Goal: Find specific page/section: Find specific page/section

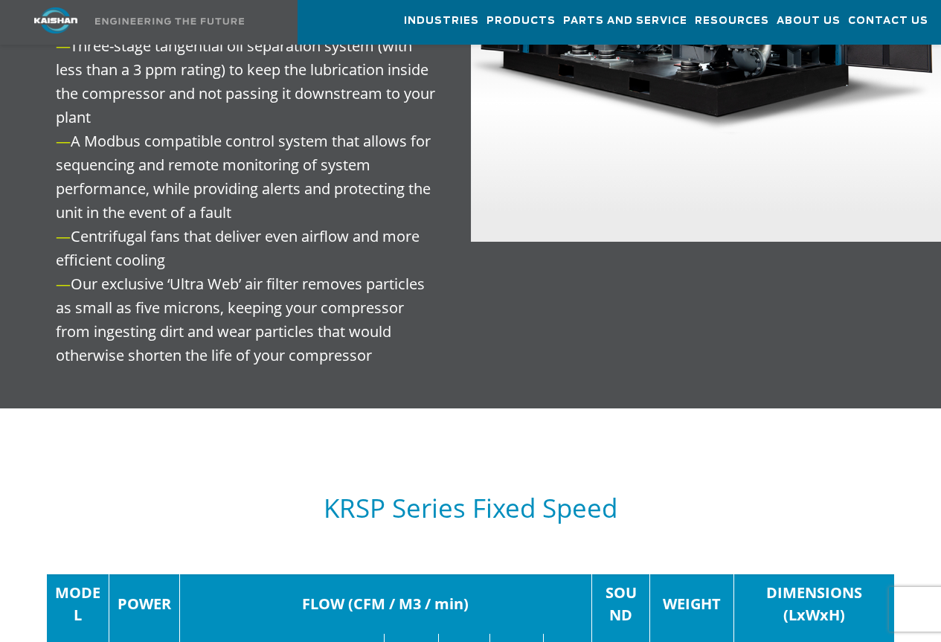
scroll to position [2008, 0]
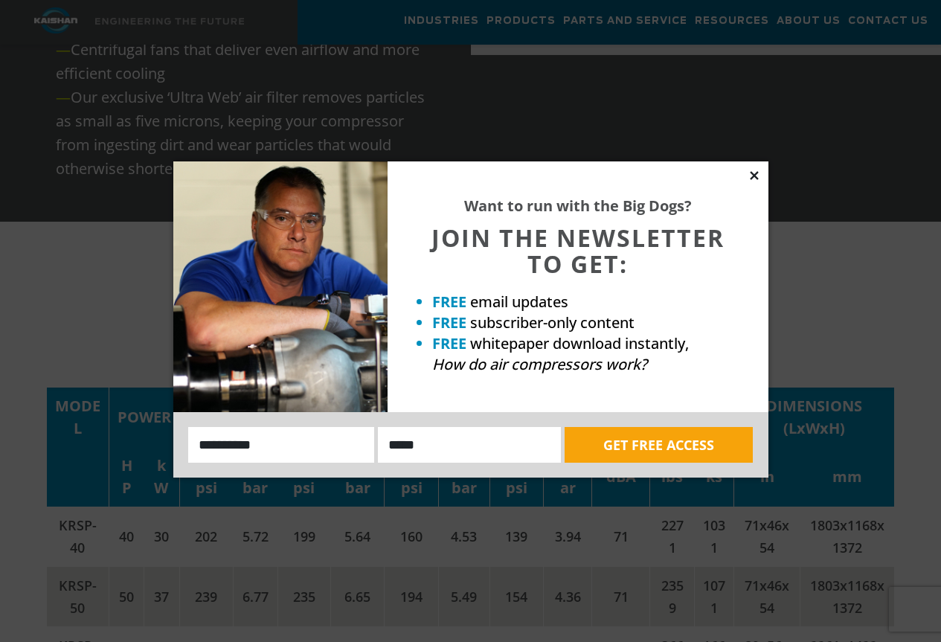
click at [757, 178] on icon at bounding box center [754, 175] width 8 height 8
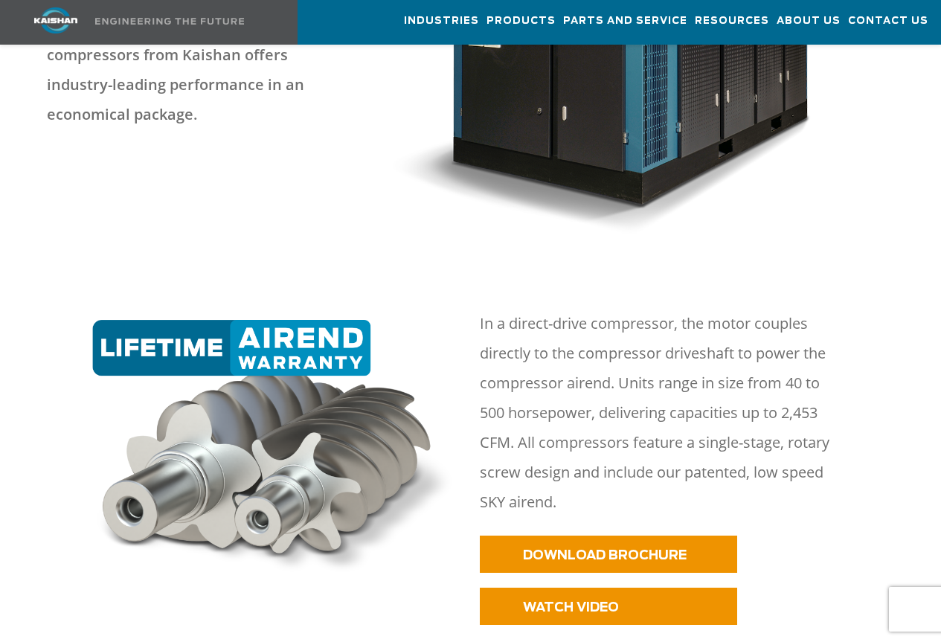
scroll to position [0, 0]
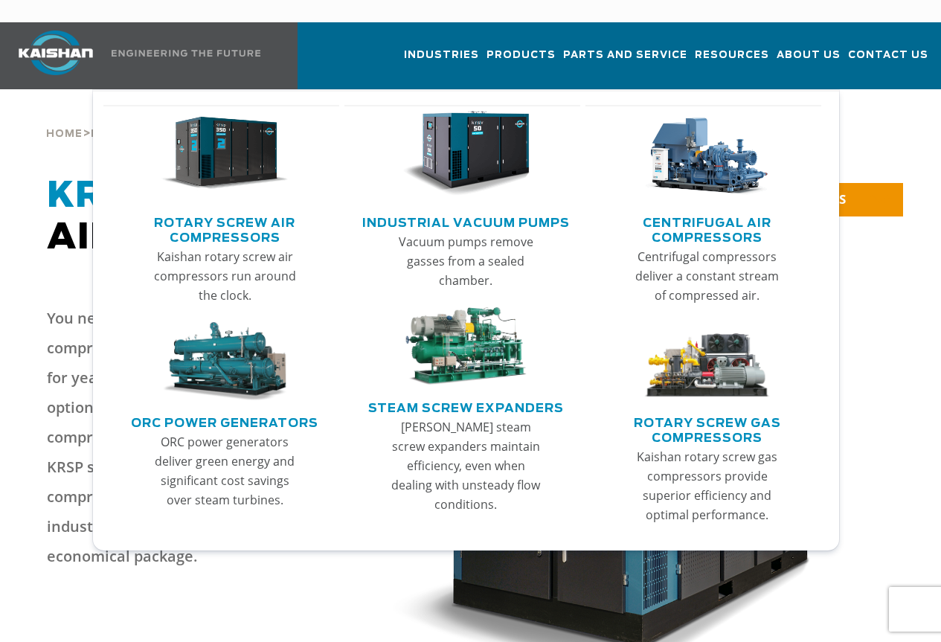
click at [209, 210] on link "Rotary Screw Air Compressors" at bounding box center [225, 228] width 229 height 37
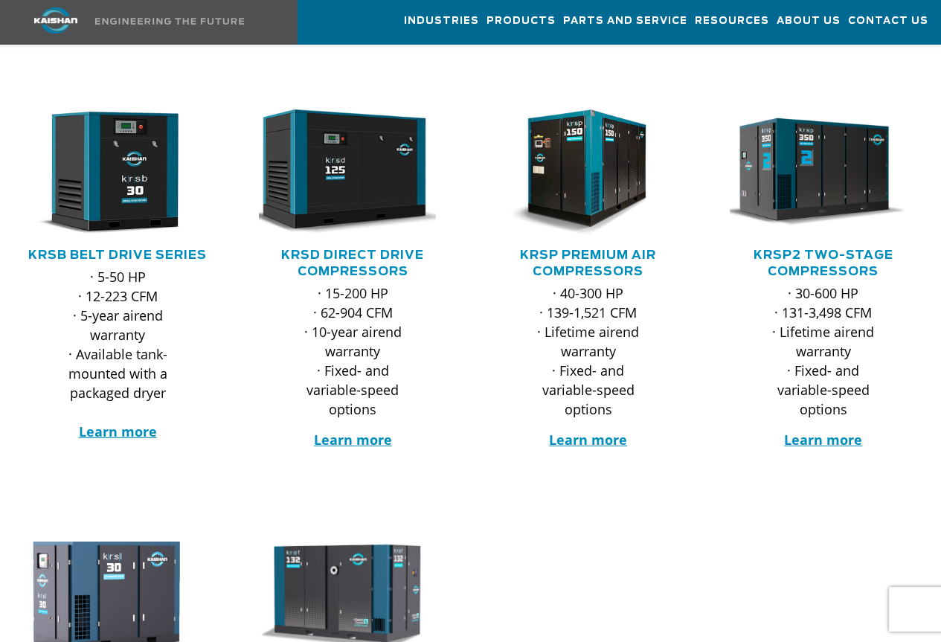
scroll to position [223, 0]
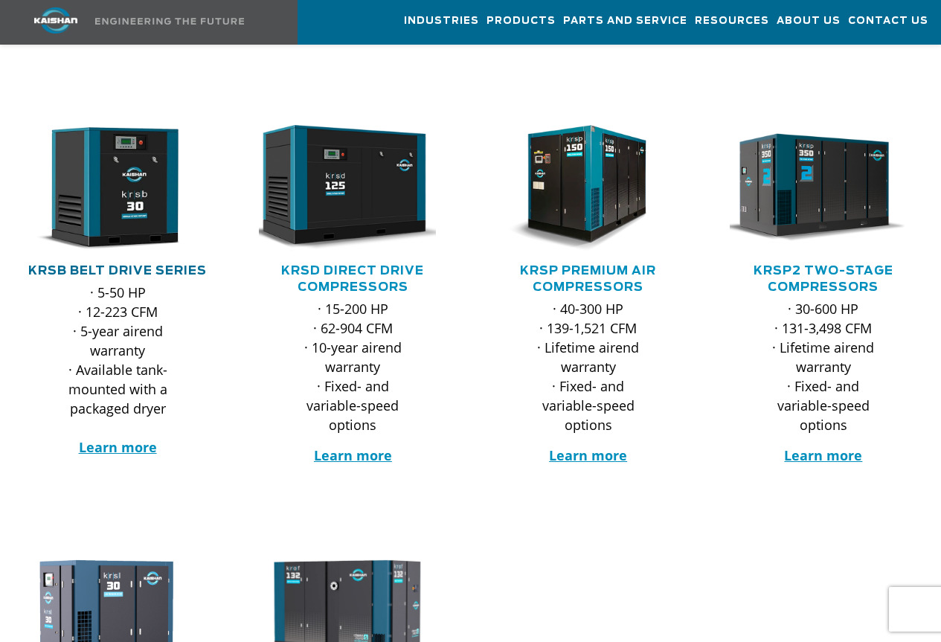
click at [146, 265] on link "KRSB Belt Drive Series" at bounding box center [117, 271] width 178 height 12
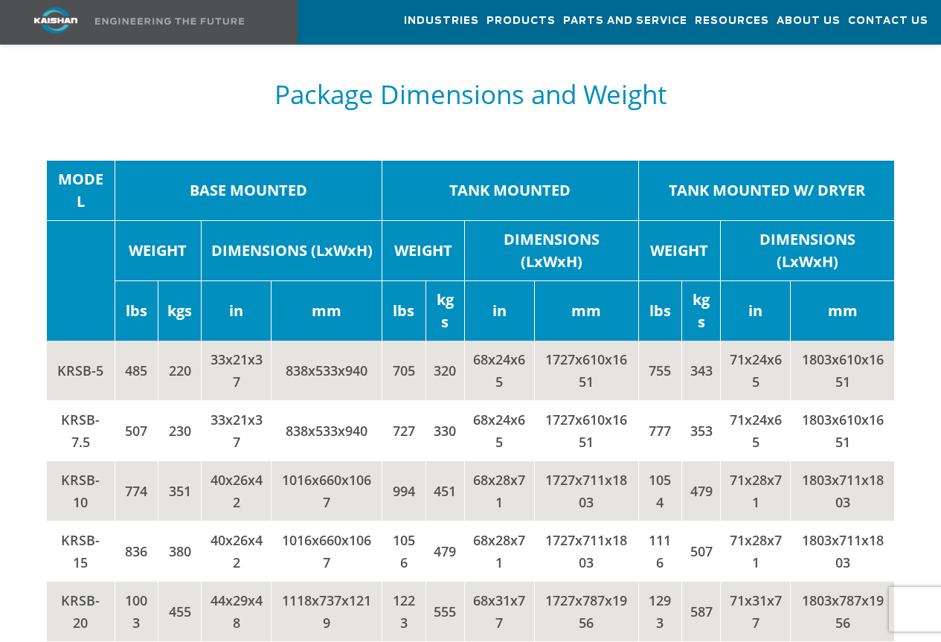
scroll to position [2677, 0]
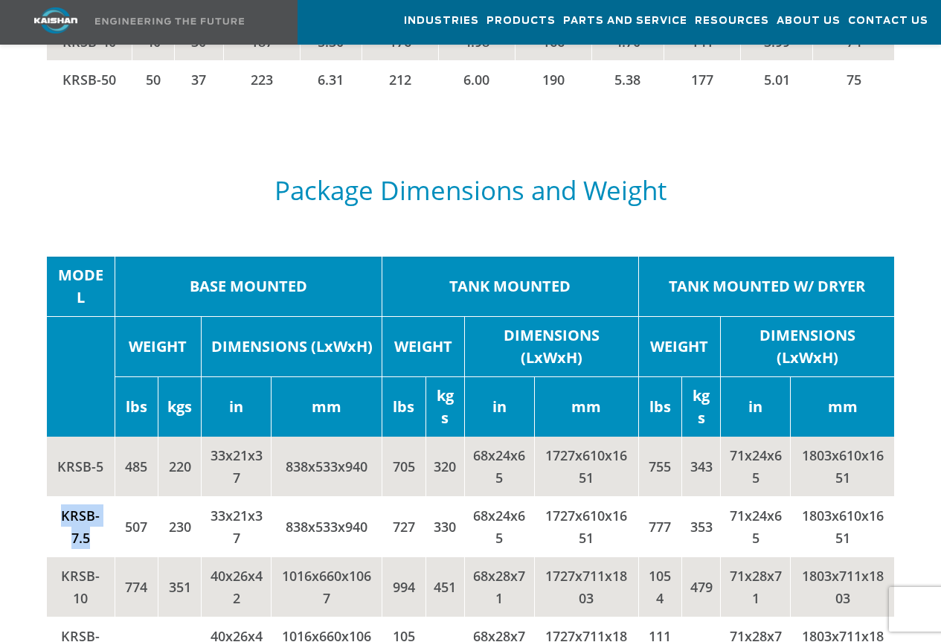
drag, startPoint x: 62, startPoint y: 454, endPoint x: 87, endPoint y: 469, distance: 28.7
click at [87, 496] on td "KRSB-7.5" at bounding box center [81, 526] width 68 height 60
